Goal: Find contact information: Find contact information

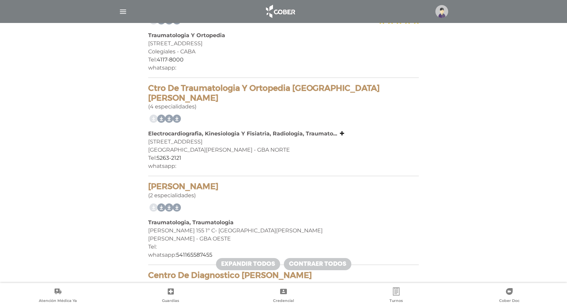
scroll to position [586, 0]
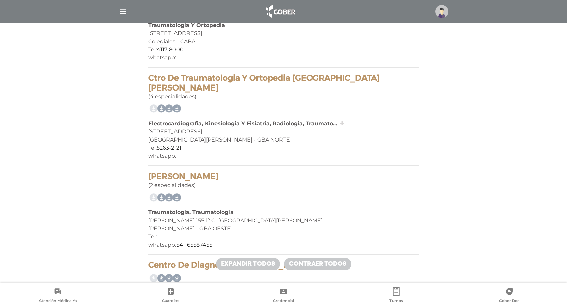
click at [342, 121] on icon at bounding box center [342, 123] width 4 height 5
click at [178, 152] on div "whatsapp:" at bounding box center [283, 156] width 271 height 8
click at [173, 152] on div "whatsapp:" at bounding box center [283, 156] width 271 height 8
click at [176, 152] on div "whatsapp:" at bounding box center [283, 156] width 271 height 8
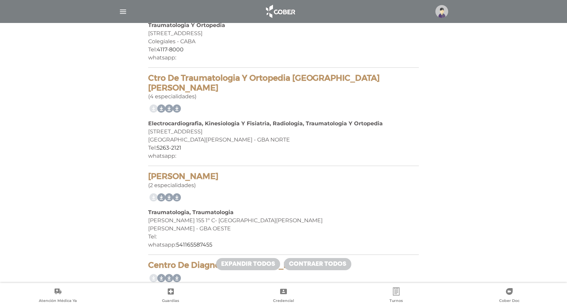
click at [177, 152] on div "whatsapp:" at bounding box center [283, 156] width 271 height 8
click at [235, 263] on link "Expandir todos" at bounding box center [248, 264] width 64 height 12
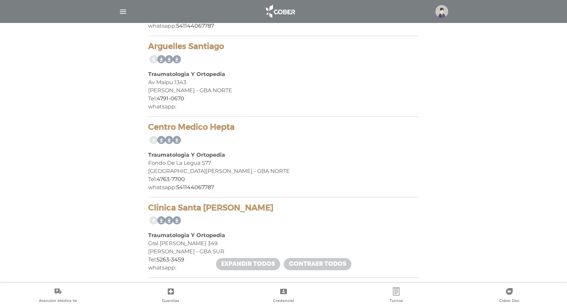
scroll to position [2525, 0]
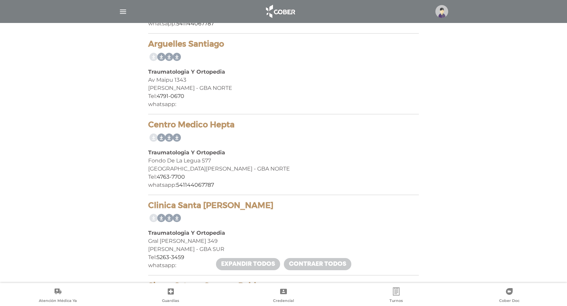
drag, startPoint x: 148, startPoint y: 35, endPoint x: 233, endPoint y: 32, distance: 85.5
click at [233, 39] on h4 "Arguelles Santiago" at bounding box center [283, 44] width 271 height 10
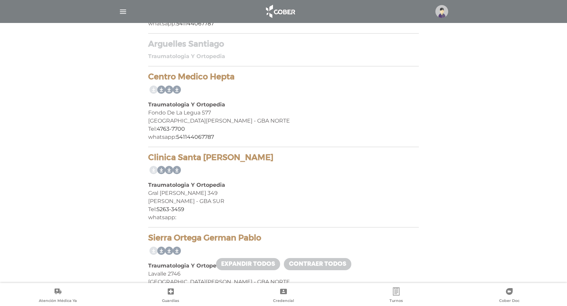
copy h4 "Arguelles Santiago"
